Goal: Transaction & Acquisition: Purchase product/service

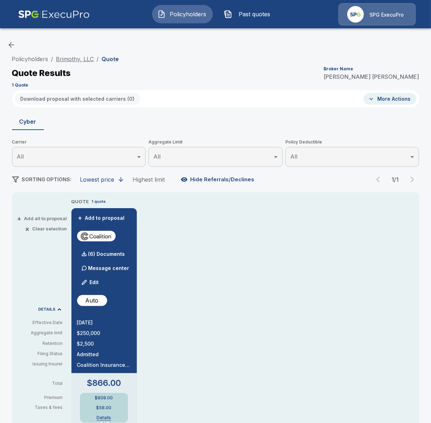
click at [76, 56] on link "Brimothy, LLC" at bounding box center [75, 58] width 38 height 7
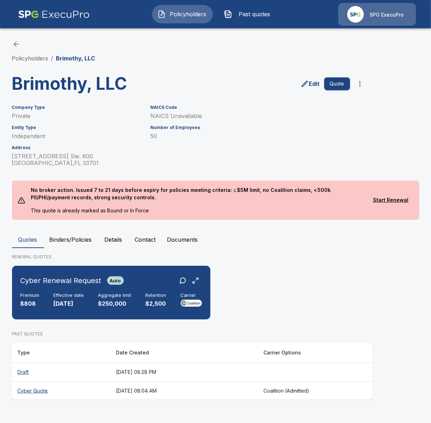
click at [77, 240] on button "Binders/Policies" at bounding box center [71, 239] width 54 height 17
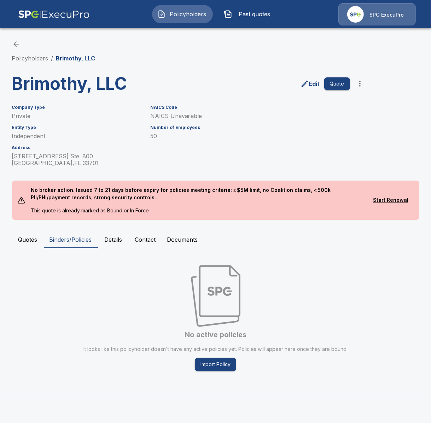
click at [29, 243] on button "Quotes" at bounding box center [28, 239] width 32 height 17
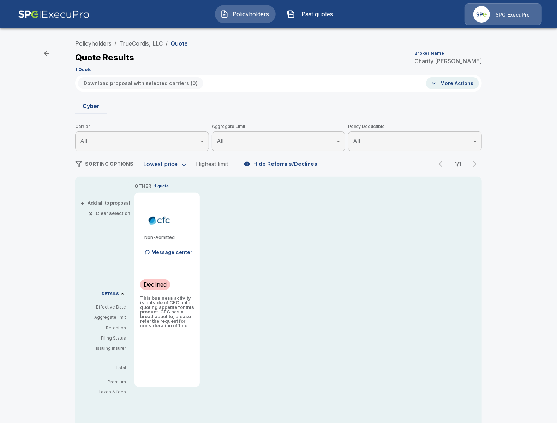
drag, startPoint x: 361, startPoint y: 268, endPoint x: 296, endPoint y: 163, distance: 123.6
click at [361, 268] on div "OTHER 1 quote Non-Admitted Message center Declined This business activity is ou…" at bounding box center [309, 284] width 348 height 204
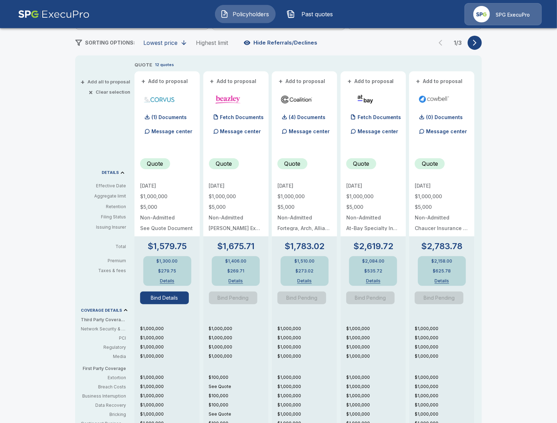
scroll to position [122, 0]
click at [158, 300] on button "Bind Details" at bounding box center [164, 297] width 49 height 13
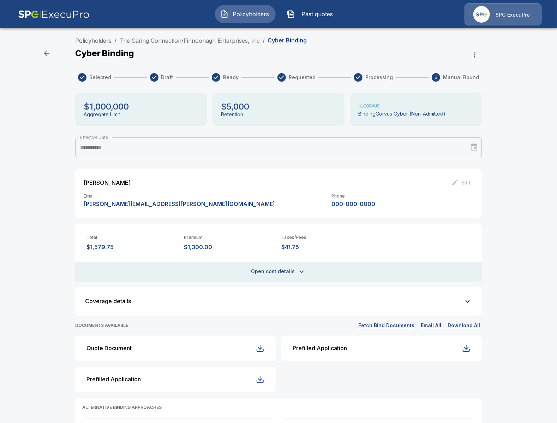
click at [512, 105] on div "**********" at bounding box center [278, 271] width 557 height 474
click at [38, 137] on div "**********" at bounding box center [278, 271] width 557 height 474
click at [302, 269] on icon "button" at bounding box center [302, 271] width 8 height 8
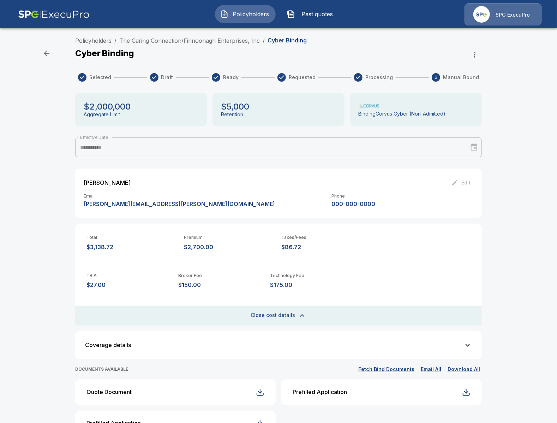
click at [43, 200] on div "**********" at bounding box center [278, 293] width 557 height 518
click at [230, 41] on link "The Caring Connection/Finnoonagh Enterprises, Inc" at bounding box center [189, 40] width 141 height 7
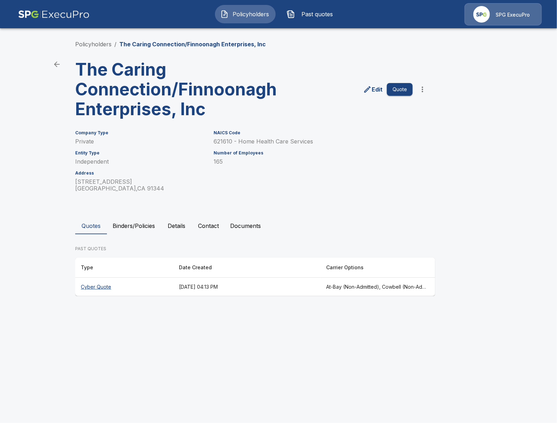
click at [140, 234] on button "Binders/Policies" at bounding box center [134, 225] width 54 height 17
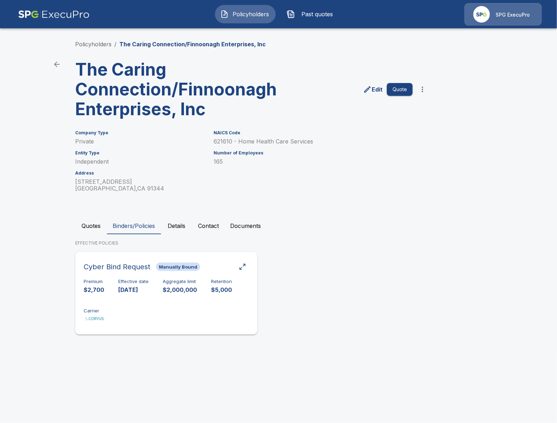
click at [155, 322] on div "Premium $2,700 Effective date [DATE] Aggregate limit $2,000,000 Retention $5,00…" at bounding box center [166, 301] width 165 height 45
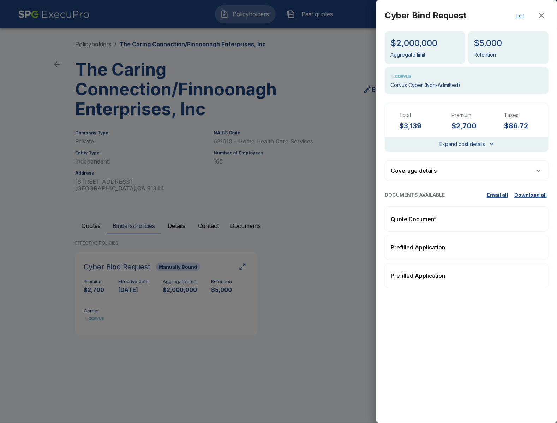
click at [275, 302] on div at bounding box center [278, 211] width 557 height 423
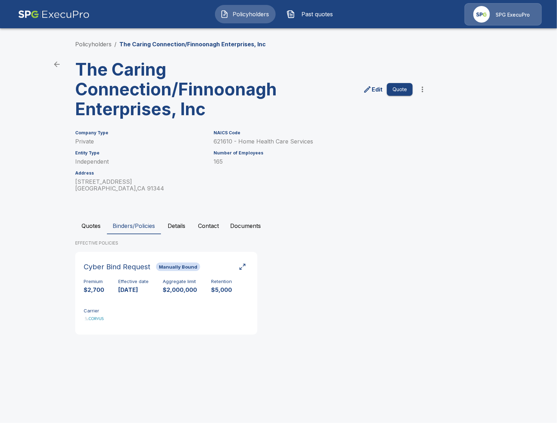
click at [100, 234] on button "Quotes" at bounding box center [91, 225] width 32 height 17
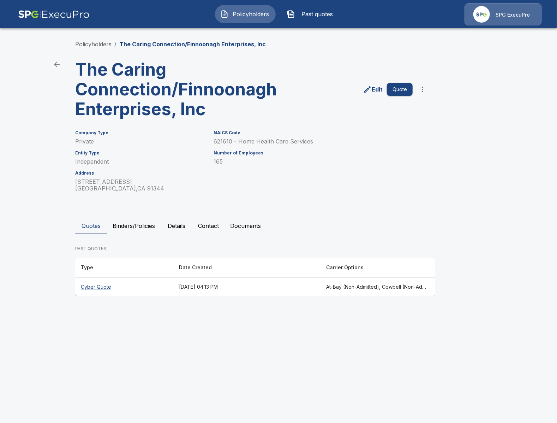
click at [94, 296] on th "Cyber Quote" at bounding box center [124, 287] width 98 height 19
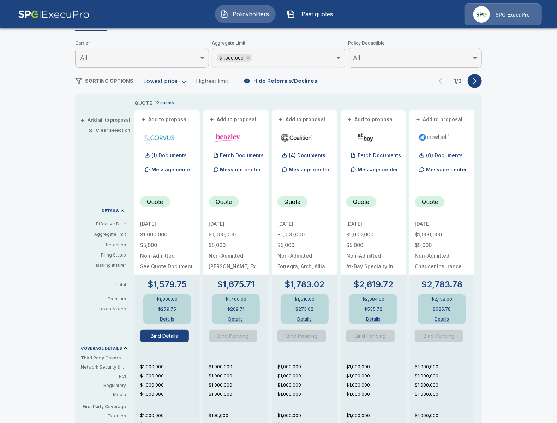
scroll to position [83, 0]
click at [479, 81] on button "button" at bounding box center [475, 81] width 14 height 14
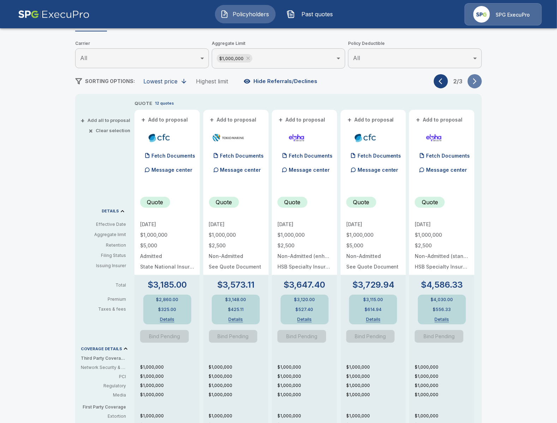
click at [479, 81] on button "button" at bounding box center [475, 81] width 14 height 14
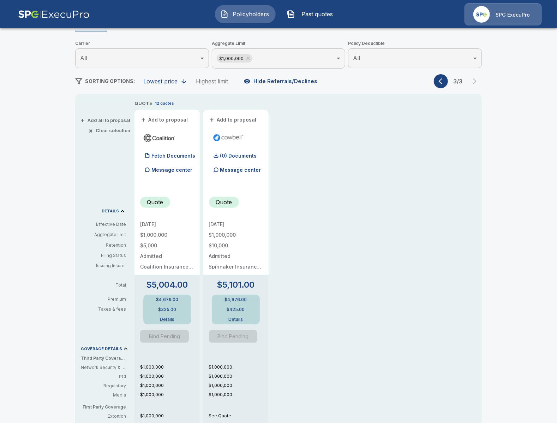
click at [249, 58] on icon at bounding box center [248, 58] width 3 height 3
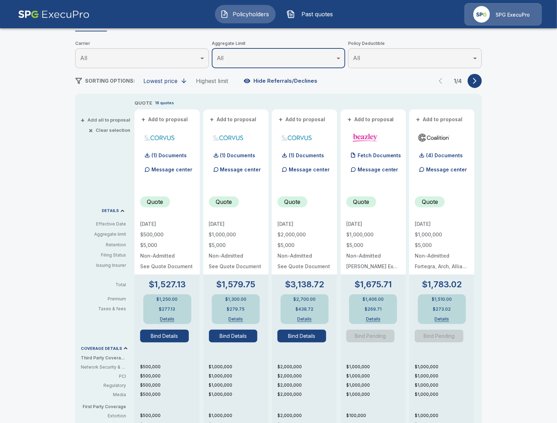
click at [306, 340] on button "Bind Details" at bounding box center [302, 336] width 49 height 13
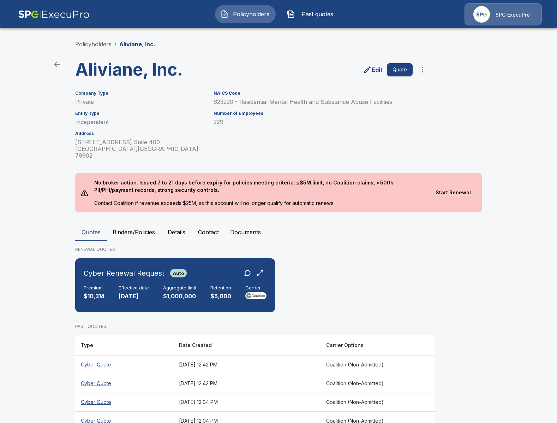
scroll to position [107, 0]
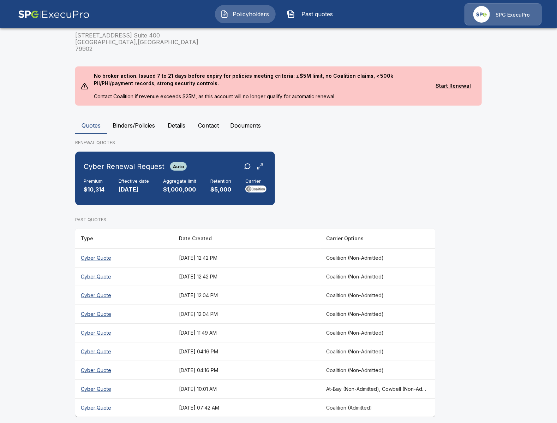
click at [57, 284] on main "Policyholders / Aliviane, Inc. Aliviane, Inc. Edit Quote Company Type Private E…" at bounding box center [278, 161] width 557 height 537
drag, startPoint x: 30, startPoint y: 314, endPoint x: 34, endPoint y: 313, distance: 4.7
click at [30, 314] on main "Policyholders / Aliviane, Inc. Aliviane, Inc. Edit Quote Company Type Private E…" at bounding box center [278, 161] width 557 height 537
click at [333, 309] on th "Coalition (Non-Admitted)" at bounding box center [378, 313] width 115 height 19
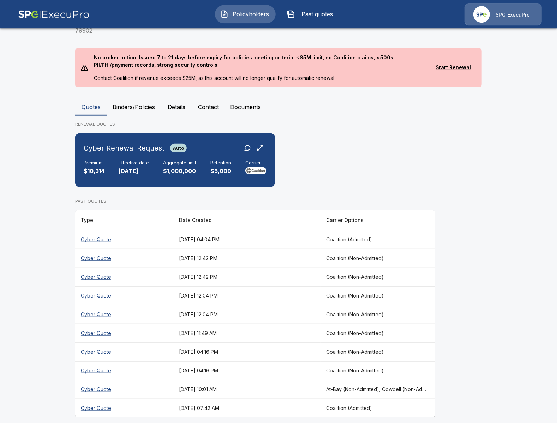
scroll to position [125, 0]
click at [296, 273] on th "August 29, 2025 at 12:42 PM" at bounding box center [246, 276] width 147 height 19
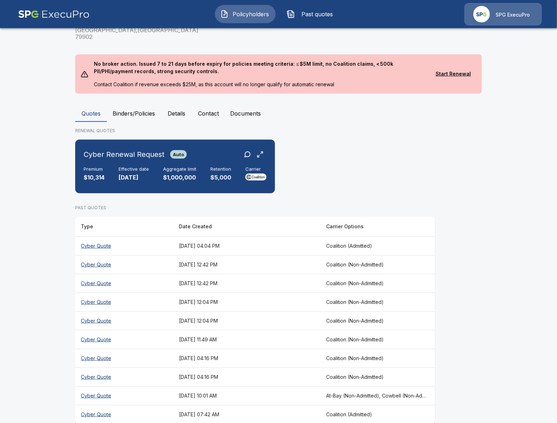
scroll to position [122, 0]
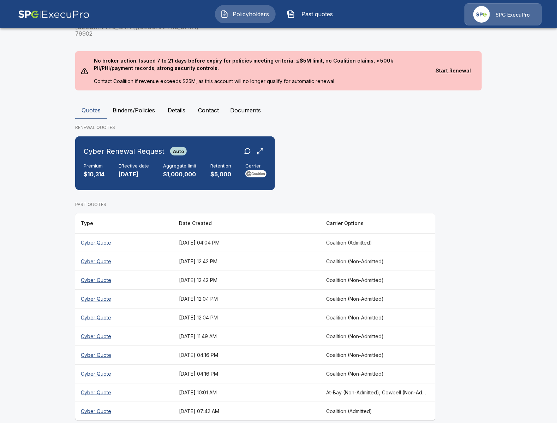
click at [194, 364] on th "August 28, 2025 at 04:16 PM" at bounding box center [246, 373] width 147 height 19
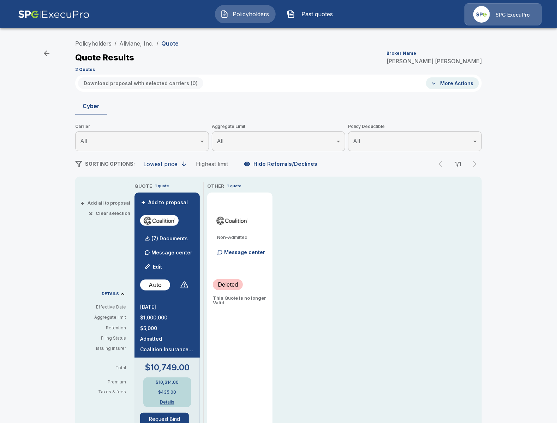
drag, startPoint x: 228, startPoint y: 304, endPoint x: 238, endPoint y: 315, distance: 15.0
click at [238, 305] on p "This Quote is no longer Valid" at bounding box center [240, 300] width 54 height 9
click at [289, 323] on div "QUOTE 1 quote + Add to proposal (7) Documents Message center Edit Auto 9/1/2025…" at bounding box center [309, 410] width 348 height 456
click at [239, 311] on div "Non-Admitted Message center Deleted This Quote is no longer Valid" at bounding box center [239, 408] width 65 height 433
drag, startPoint x: 235, startPoint y: 310, endPoint x: 221, endPoint y: 300, distance: 17.0
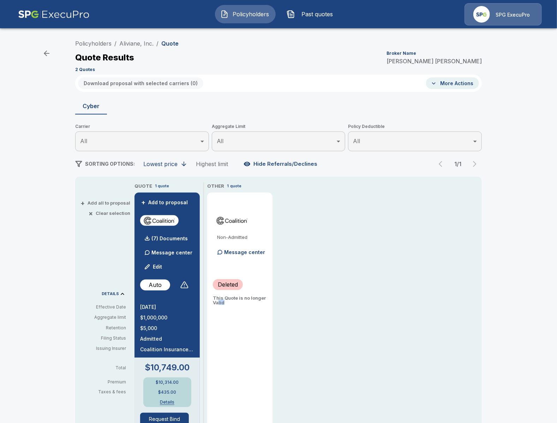
click at [220, 301] on div "Non-Admitted Message center Deleted This Quote is no longer Valid" at bounding box center [239, 408] width 65 height 433
drag, startPoint x: 271, startPoint y: 311, endPoint x: 404, endPoint y: 279, distance: 137.3
click at [272, 310] on div "Non-Admitted Message center Deleted This Quote is no longer Valid" at bounding box center [239, 408] width 65 height 433
click at [313, 309] on div "QUOTE 1 quote + Add to proposal (7) Documents Message center Edit Auto 9/1/2025…" at bounding box center [309, 410] width 348 height 456
drag, startPoint x: 221, startPoint y: 297, endPoint x: 241, endPoint y: 302, distance: 19.8
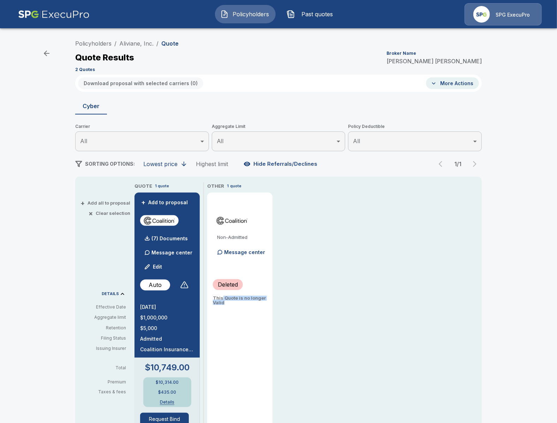
click at [241, 302] on p "This Quote is no longer Valid" at bounding box center [240, 300] width 54 height 9
click at [245, 306] on div "Non-Admitted Message center Deleted This Quote is no longer Valid" at bounding box center [239, 408] width 65 height 433
click at [146, 46] on link "Aliviane, Inc." at bounding box center [136, 43] width 34 height 7
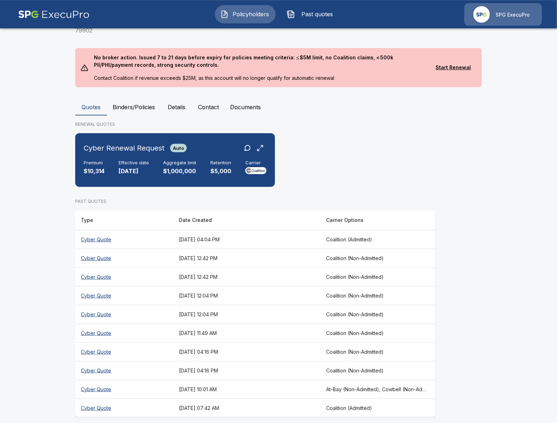
scroll to position [125, 0]
click at [63, 322] on main "Policyholders / Aliviane, Inc. Aliviane, Inc. Edit Quote Company Type Private E…" at bounding box center [278, 153] width 557 height 556
click at [286, 267] on th "August 29, 2025 at 12:42 PM" at bounding box center [246, 276] width 147 height 19
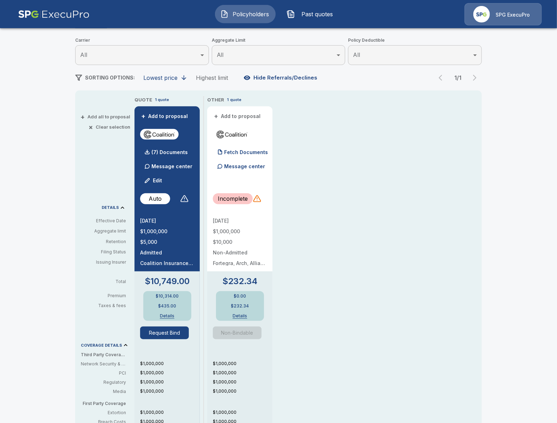
scroll to position [82, 0]
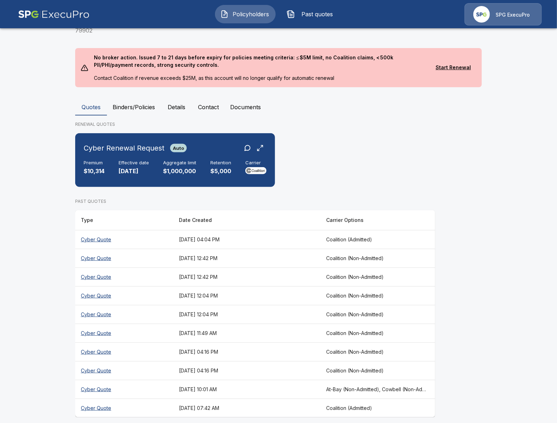
scroll to position [125, 0]
click at [297, 325] on th "August 29, 2025 at 11:49 AM" at bounding box center [246, 332] width 147 height 19
click at [321, 366] on th "August 28, 2025 at 04:16 PM" at bounding box center [246, 370] width 147 height 19
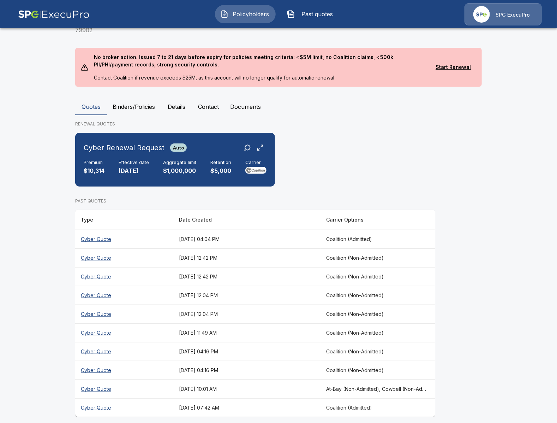
click at [289, 344] on th "August 28, 2025 at 04:16 PM" at bounding box center [246, 351] width 147 height 19
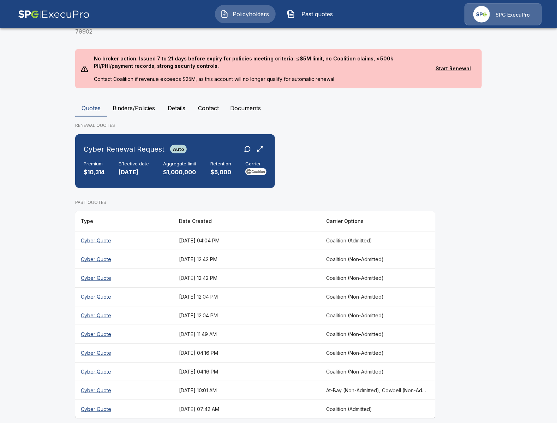
scroll to position [125, 0]
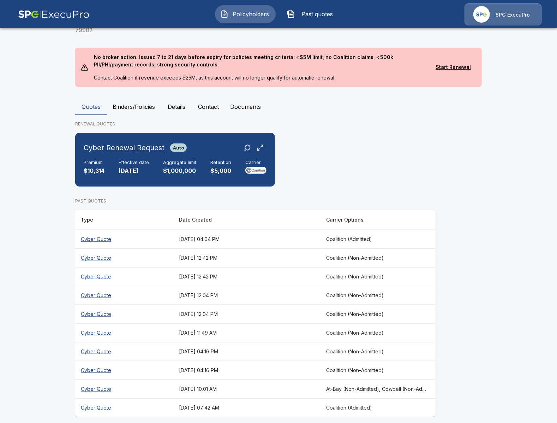
click at [298, 329] on th "August 29, 2025 at 11:49 AM" at bounding box center [246, 332] width 147 height 19
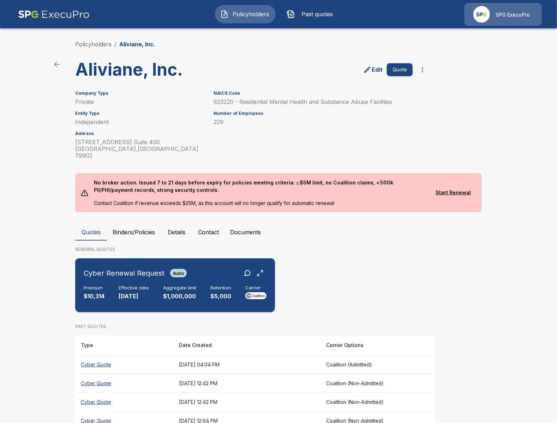
click at [121, 292] on p "[DATE]" at bounding box center [134, 296] width 30 height 8
click at [45, 252] on main "Policyholders / Aliviane, Inc. Aliviane, Inc. Edit Quote Company Type Private E…" at bounding box center [278, 278] width 557 height 556
click at [101, 43] on link "Policyholders" at bounding box center [93, 44] width 36 height 7
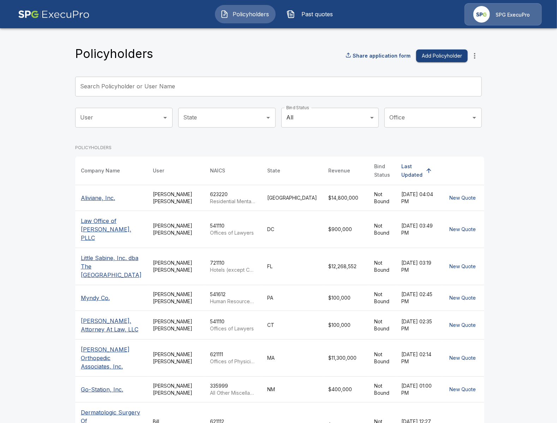
click at [211, 82] on input "Search Policyholder or User Name" at bounding box center [274, 87] width 399 height 20
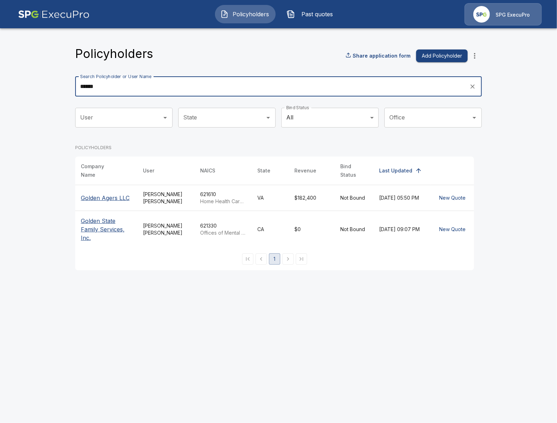
type input "******"
click at [115, 200] on th "Golden Agers LLC" at bounding box center [106, 198] width 62 height 26
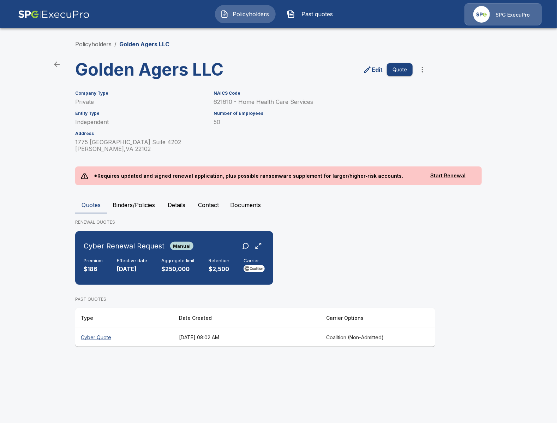
click at [126, 335] on th "Cyber Quote" at bounding box center [124, 337] width 98 height 19
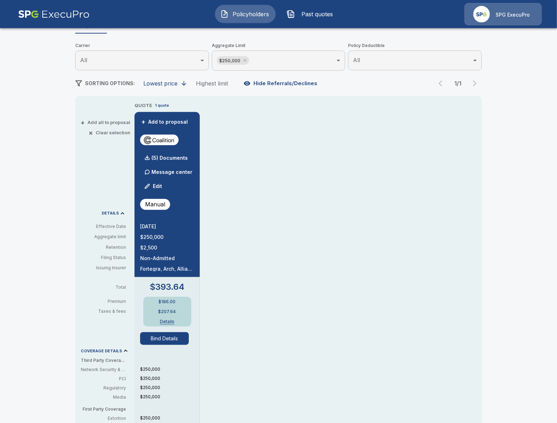
scroll to position [81, 0]
click at [156, 336] on button "Bind Details" at bounding box center [164, 338] width 49 height 13
